Goal: Task Accomplishment & Management: Manage account settings

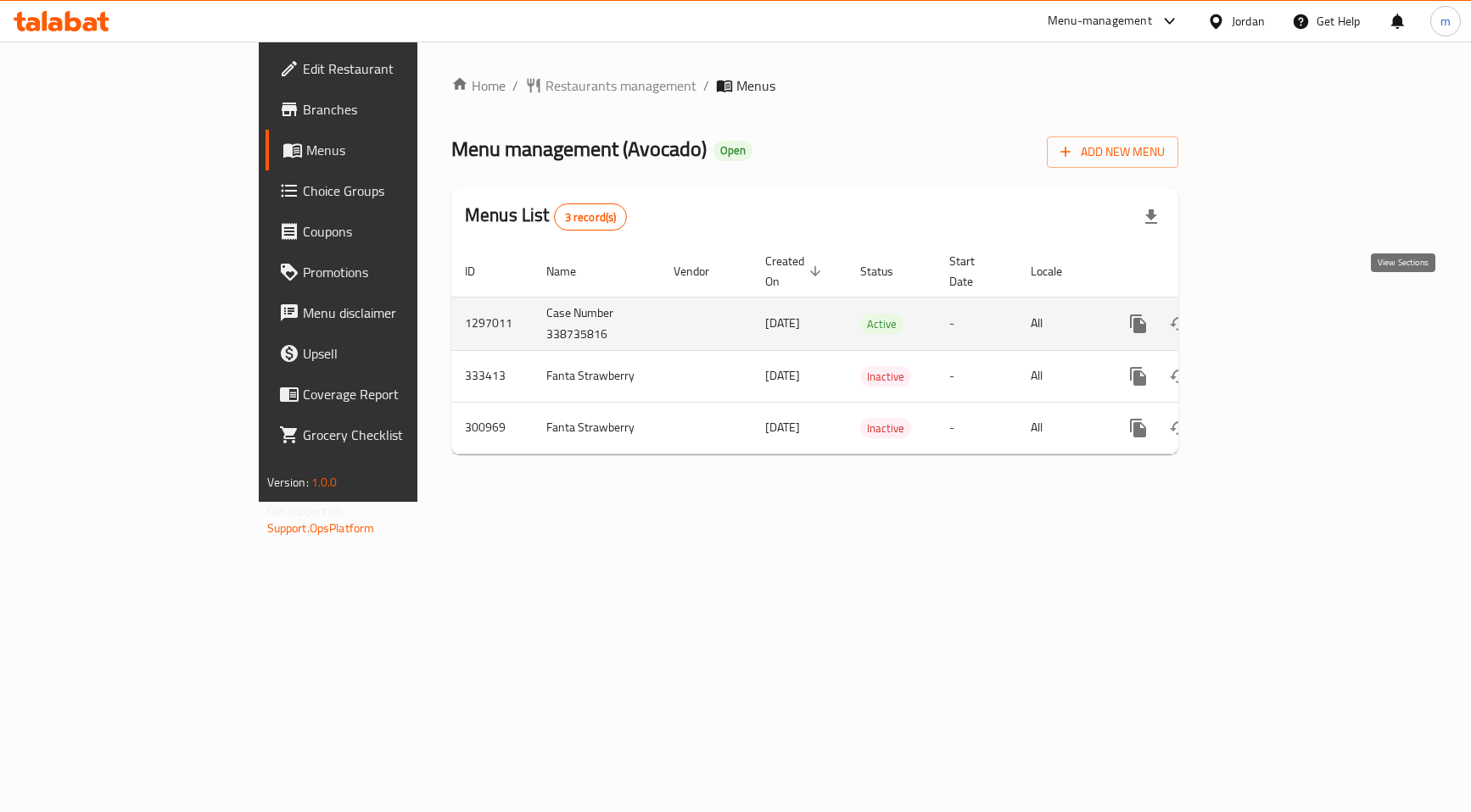
click at [1268, 316] on icon "enhanced table" at bounding box center [1260, 324] width 15 height 15
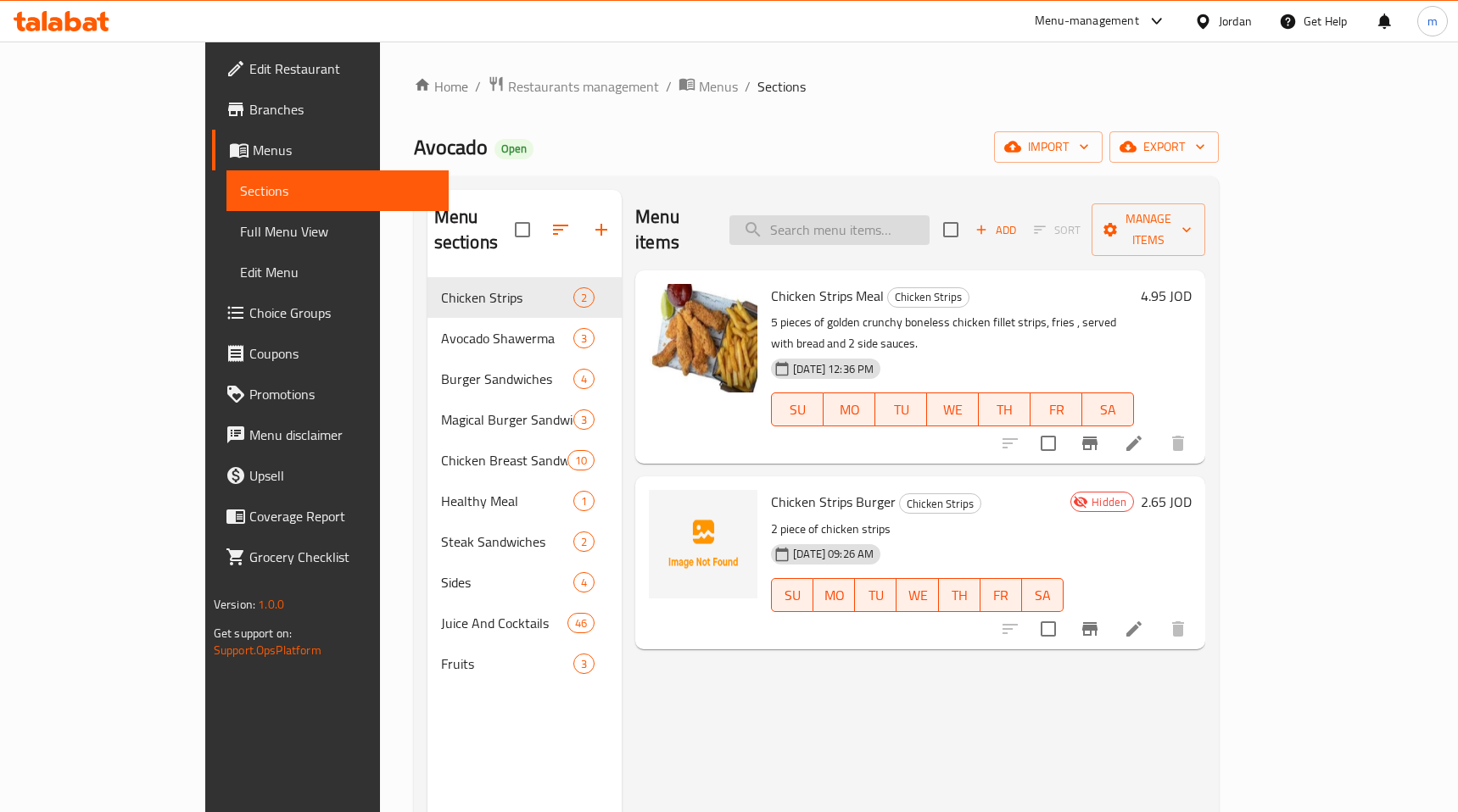
click at [836, 227] on input "search" at bounding box center [829, 230] width 200 height 30
paste input "TMT"
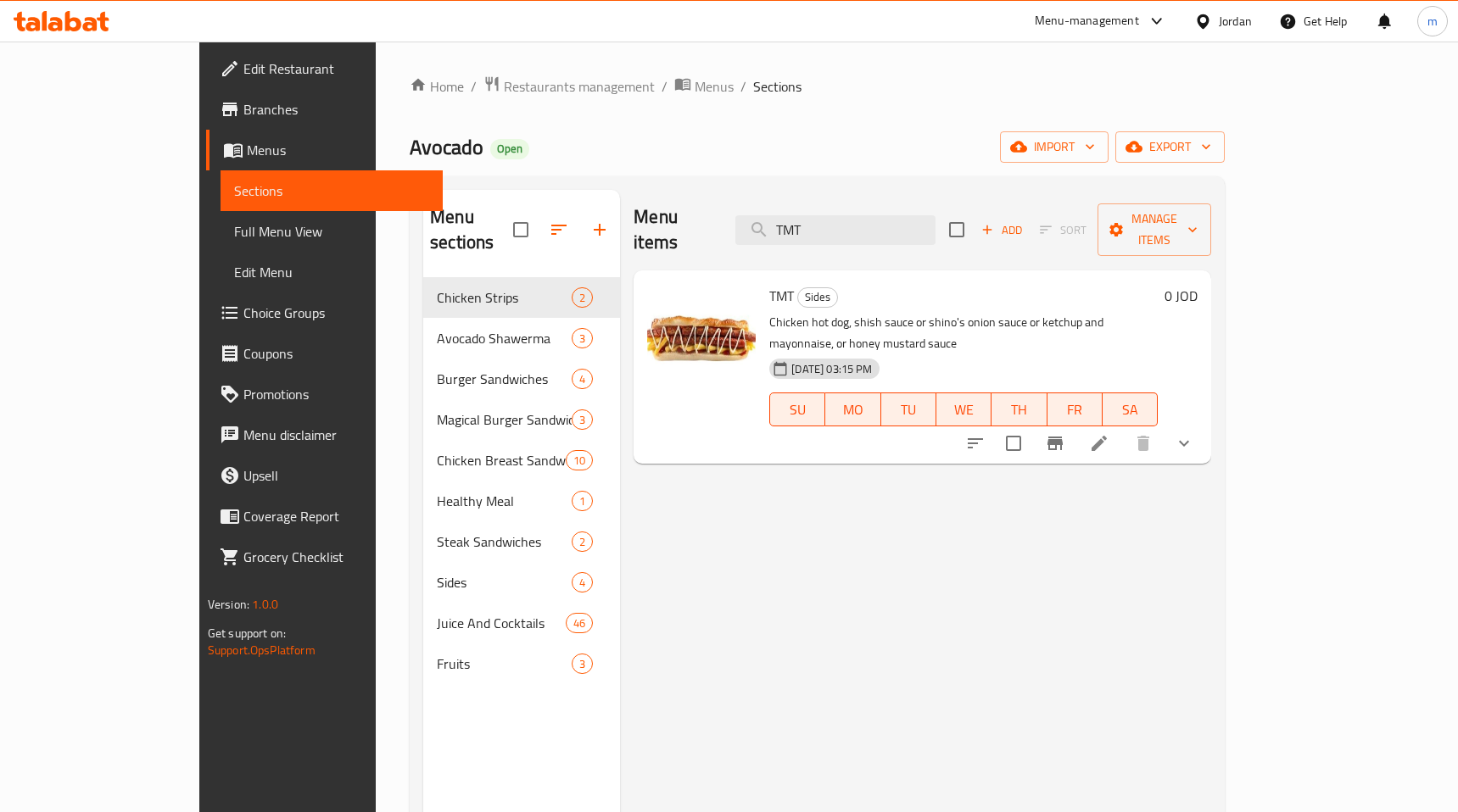
type input "TMT"
click at [1109, 433] on icon at bounding box center [1099, 443] width 20 height 20
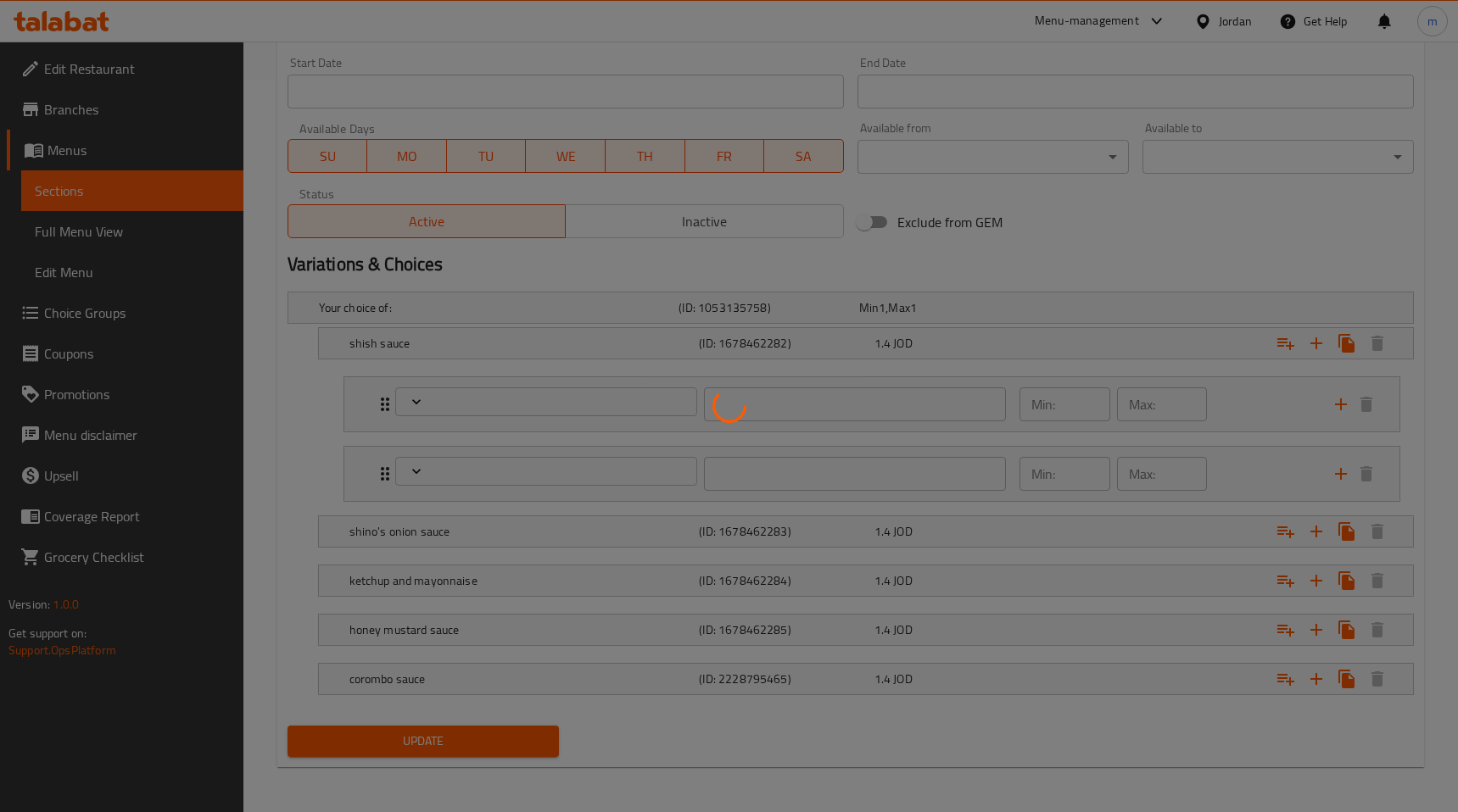
scroll to position [735, 0]
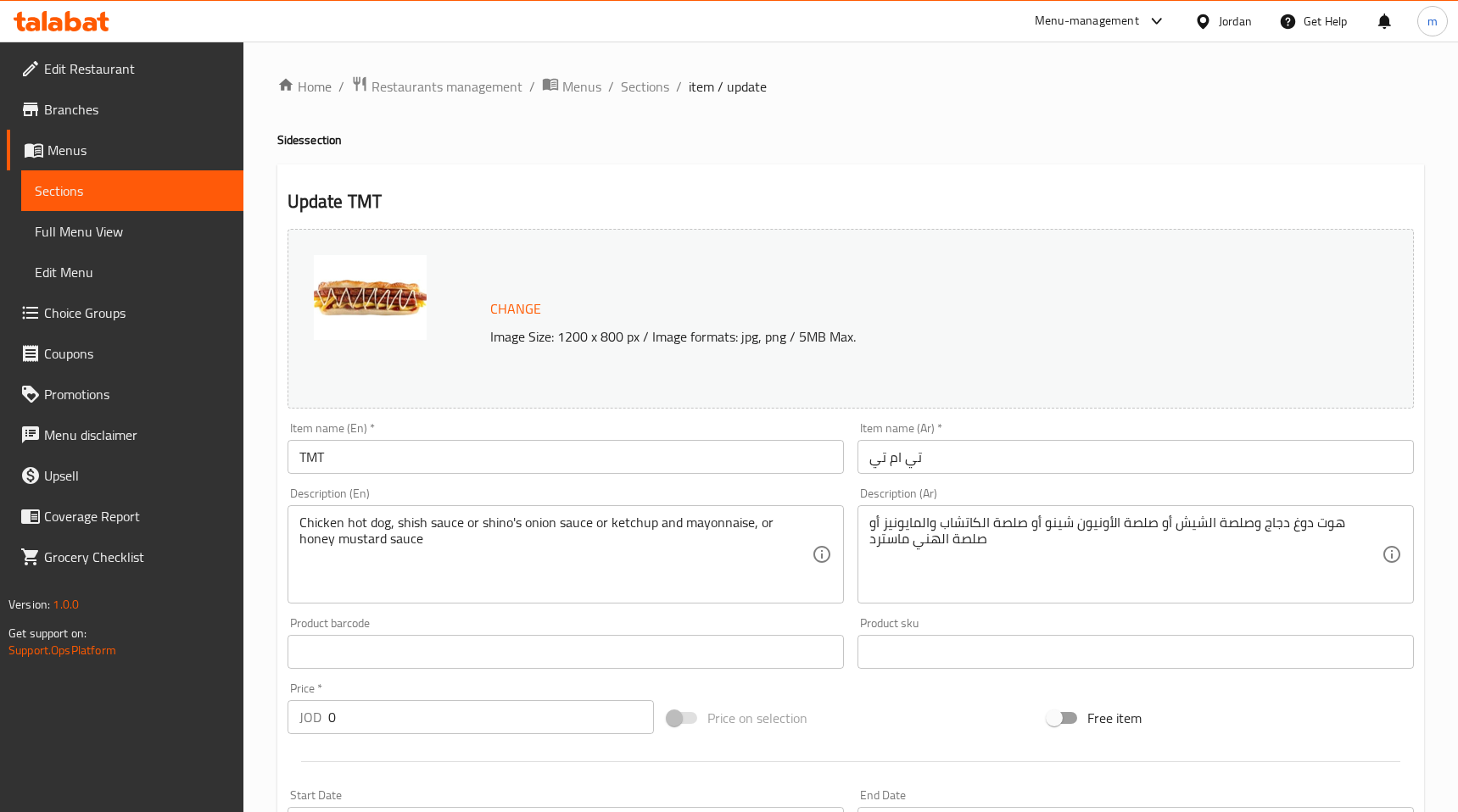
click at [406, 97] on span "Restaurants management" at bounding box center [447, 87] width 151 height 20
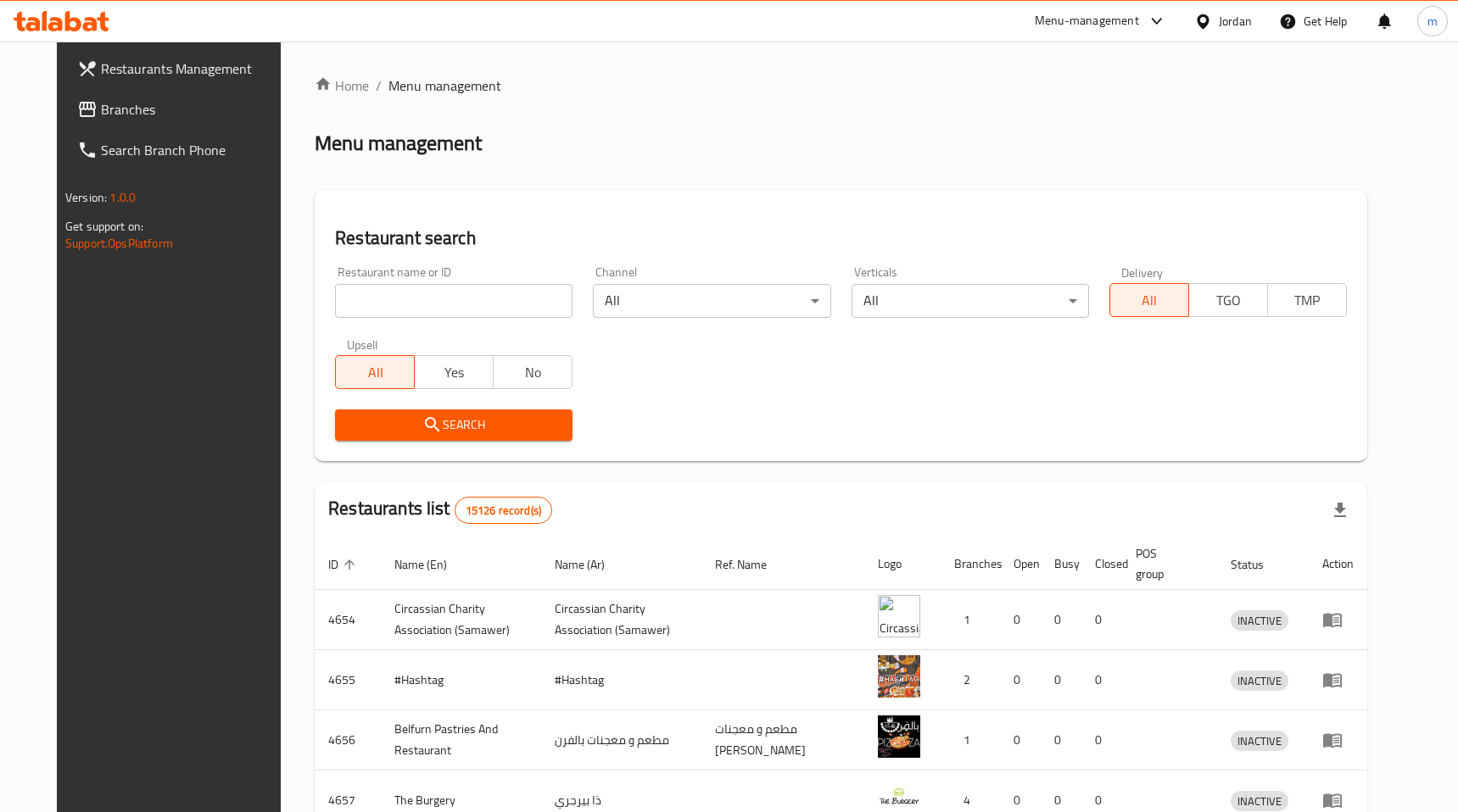
click at [120, 120] on link "Branches" at bounding box center [182, 110] width 236 height 41
